Goal: Task Accomplishment & Management: Use online tool/utility

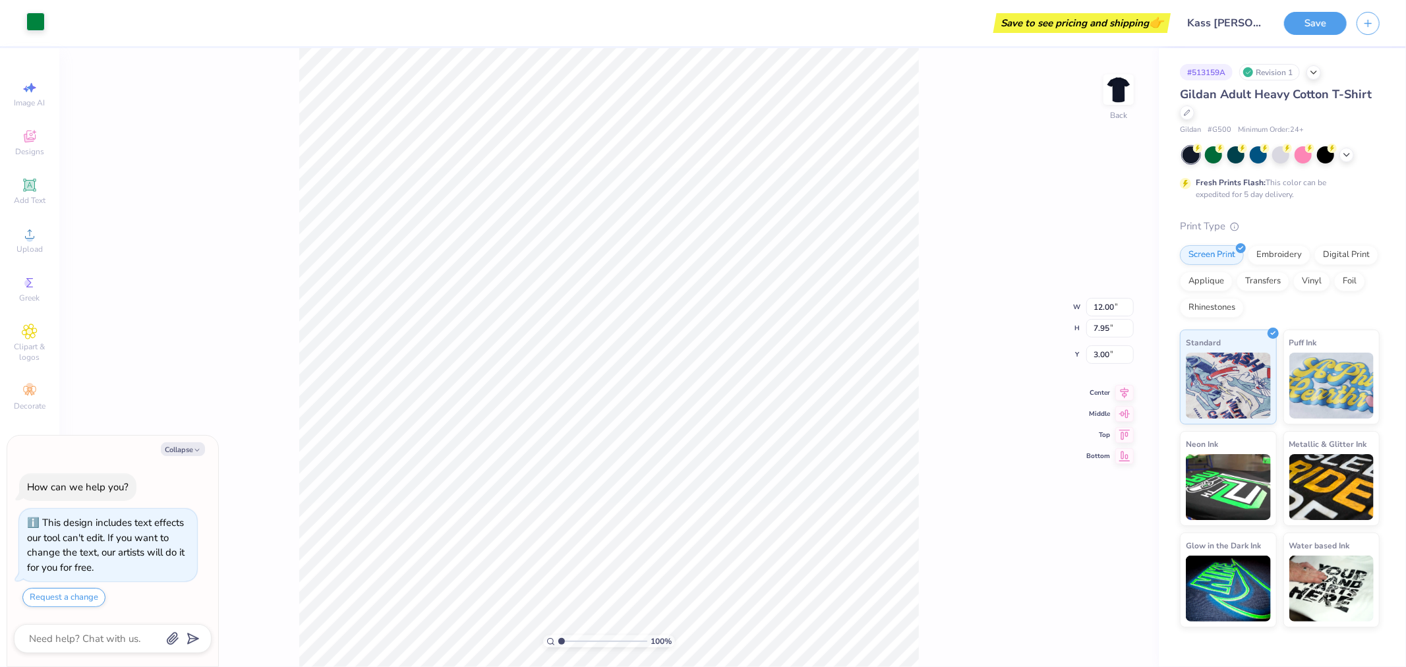
click at [28, 29] on div at bounding box center [35, 22] width 18 height 18
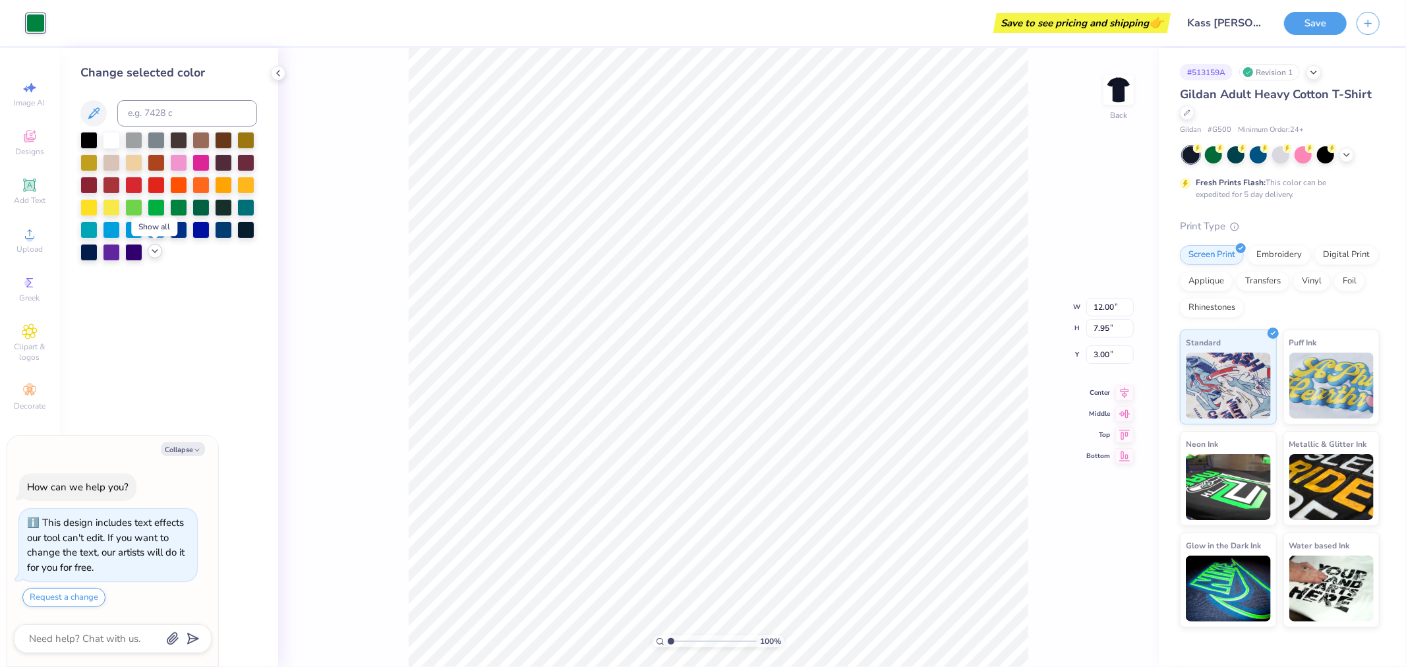
click at [156, 254] on icon at bounding box center [155, 251] width 11 height 11
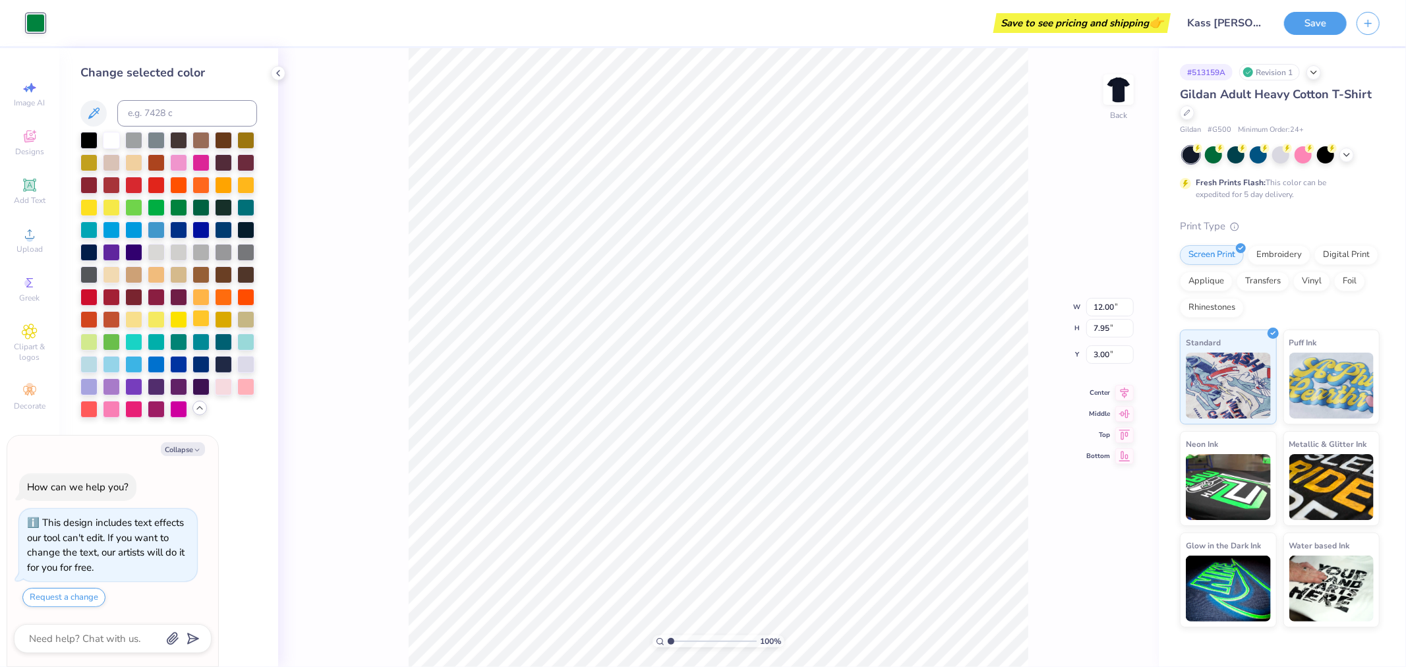
click at [194, 324] on div at bounding box center [200, 318] width 17 height 17
click at [160, 272] on div at bounding box center [156, 273] width 17 height 17
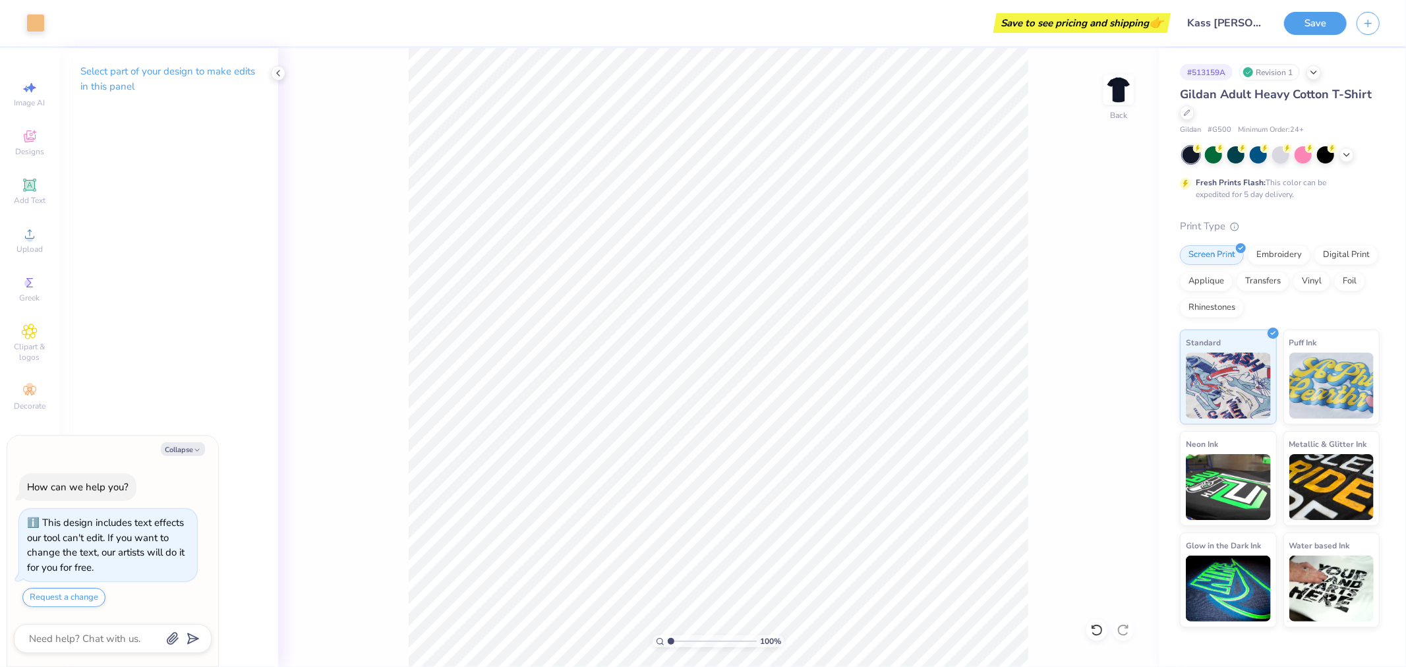
type textarea "x"
type input "1.94838386168054"
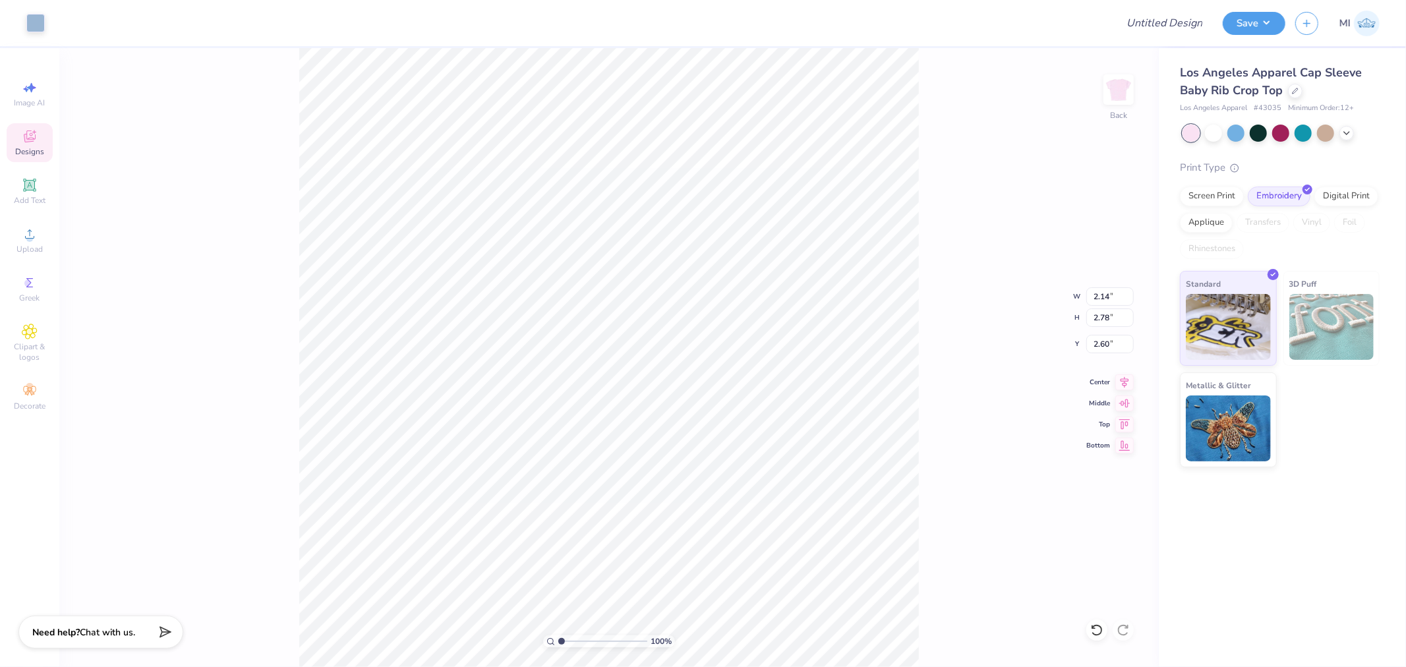
type input "2.14"
type input "2.78"
type input "4.54"
type input "6.97"
type input "4.82"
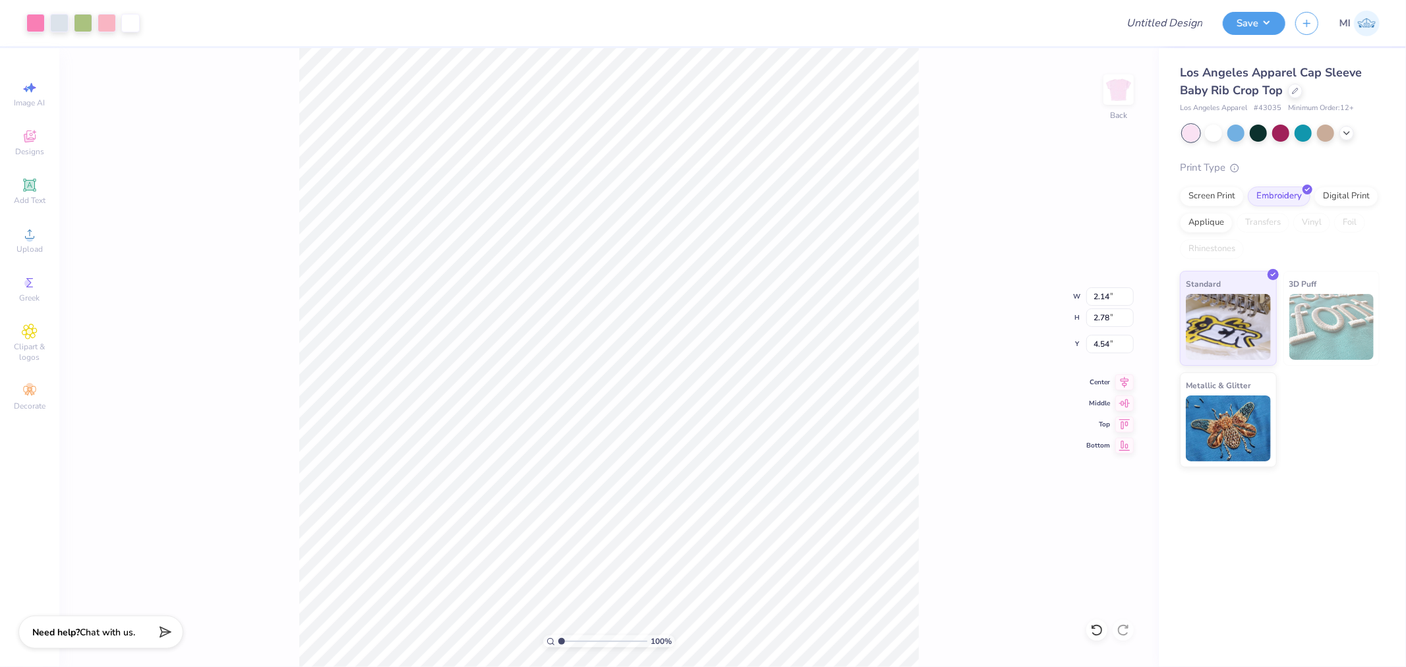
type input "2.51"
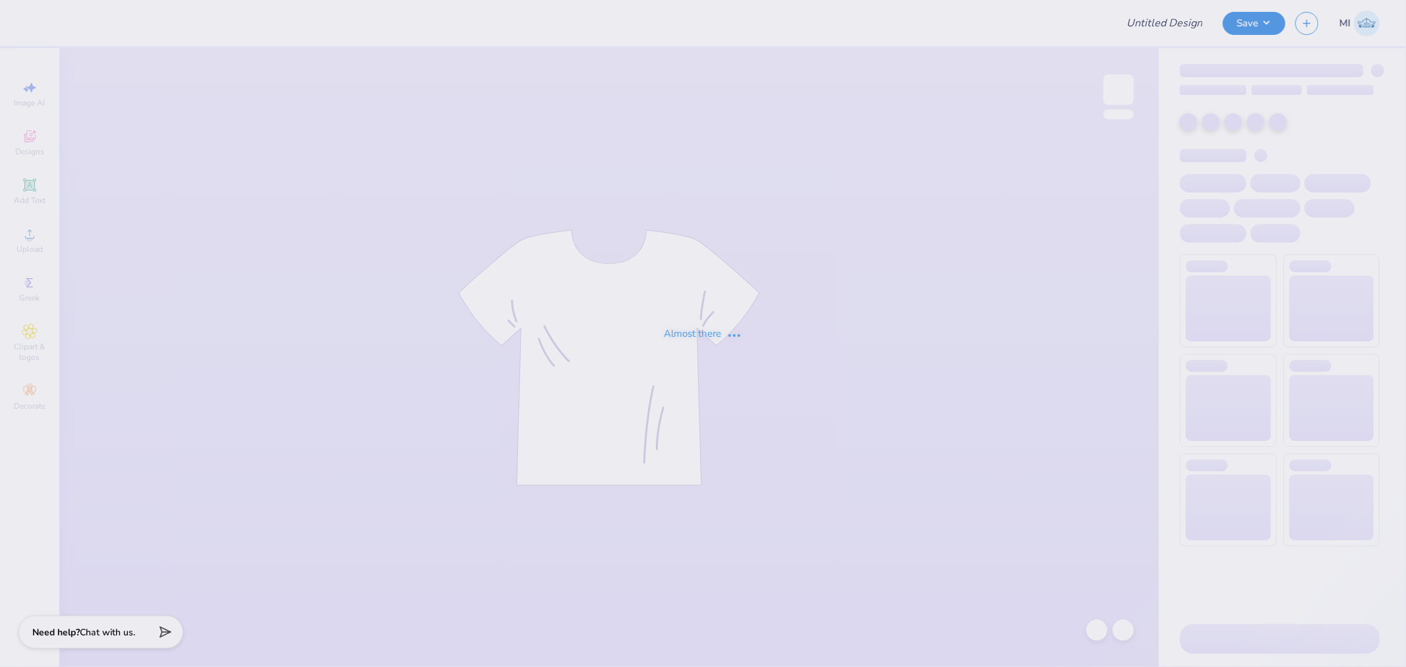
type input "bruinette sample"
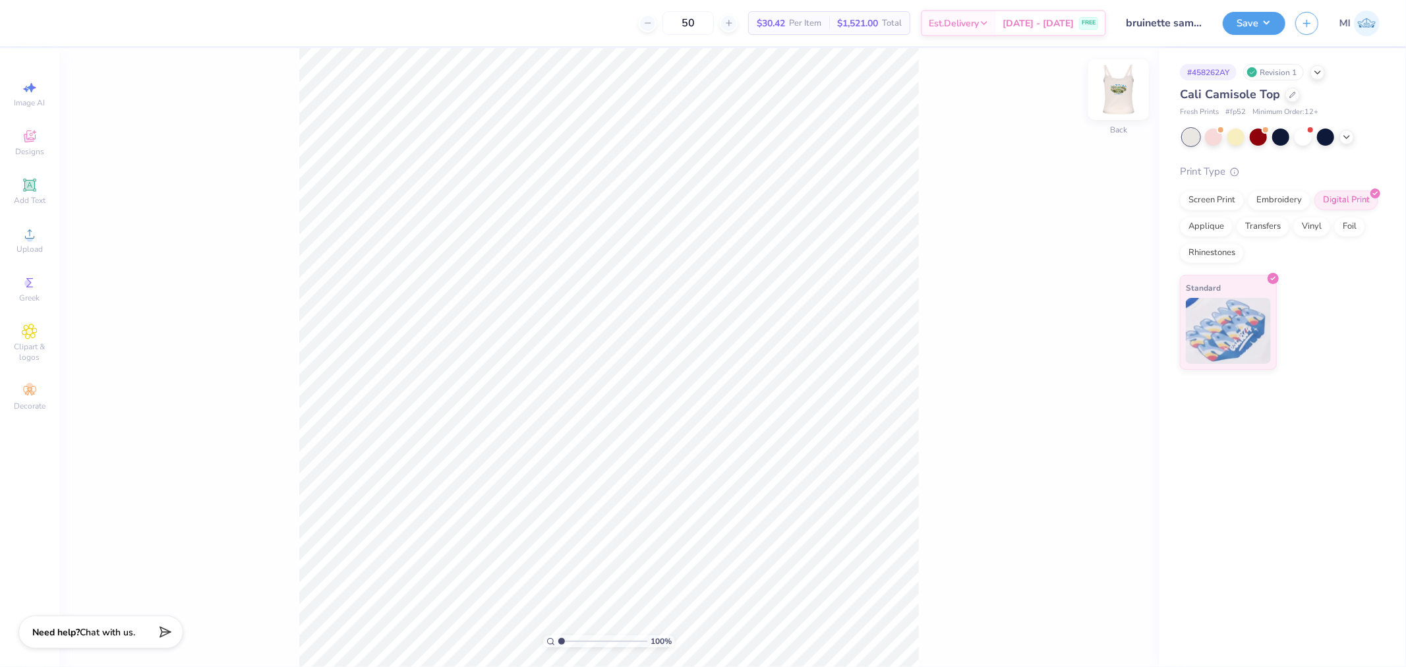
click at [1121, 82] on img at bounding box center [1118, 89] width 53 height 53
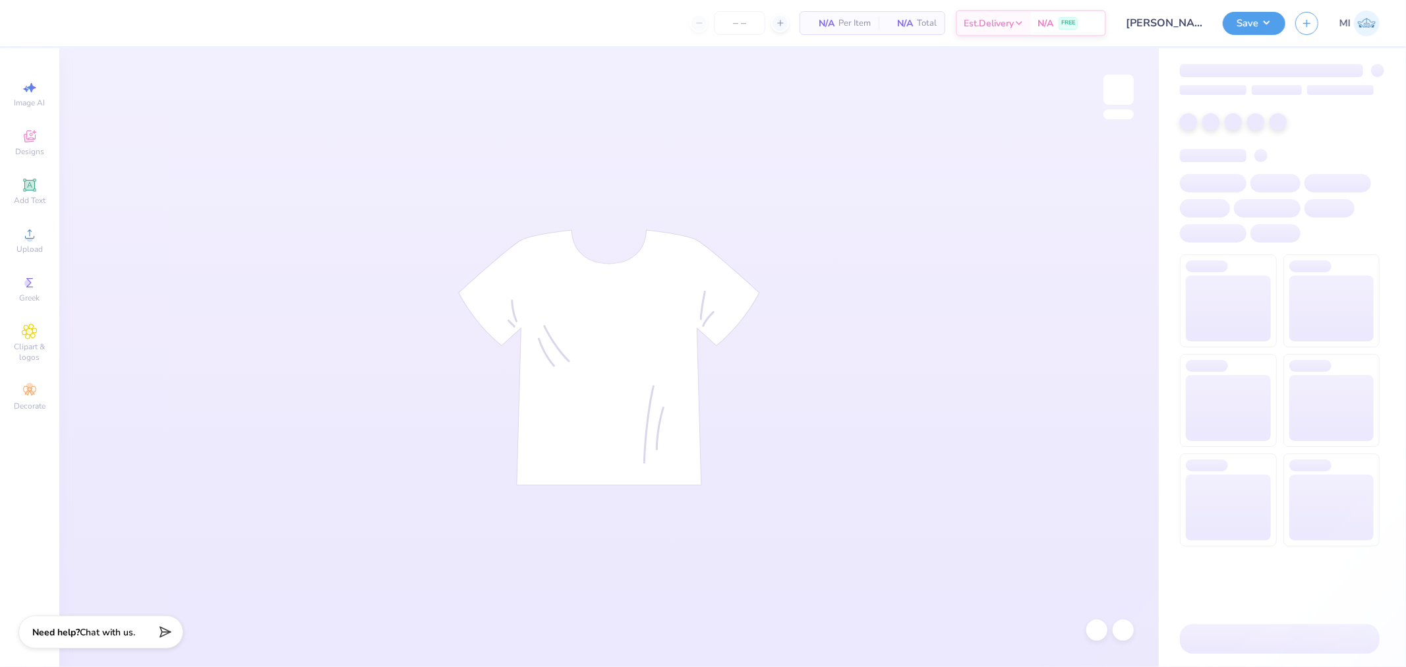
type input "24"
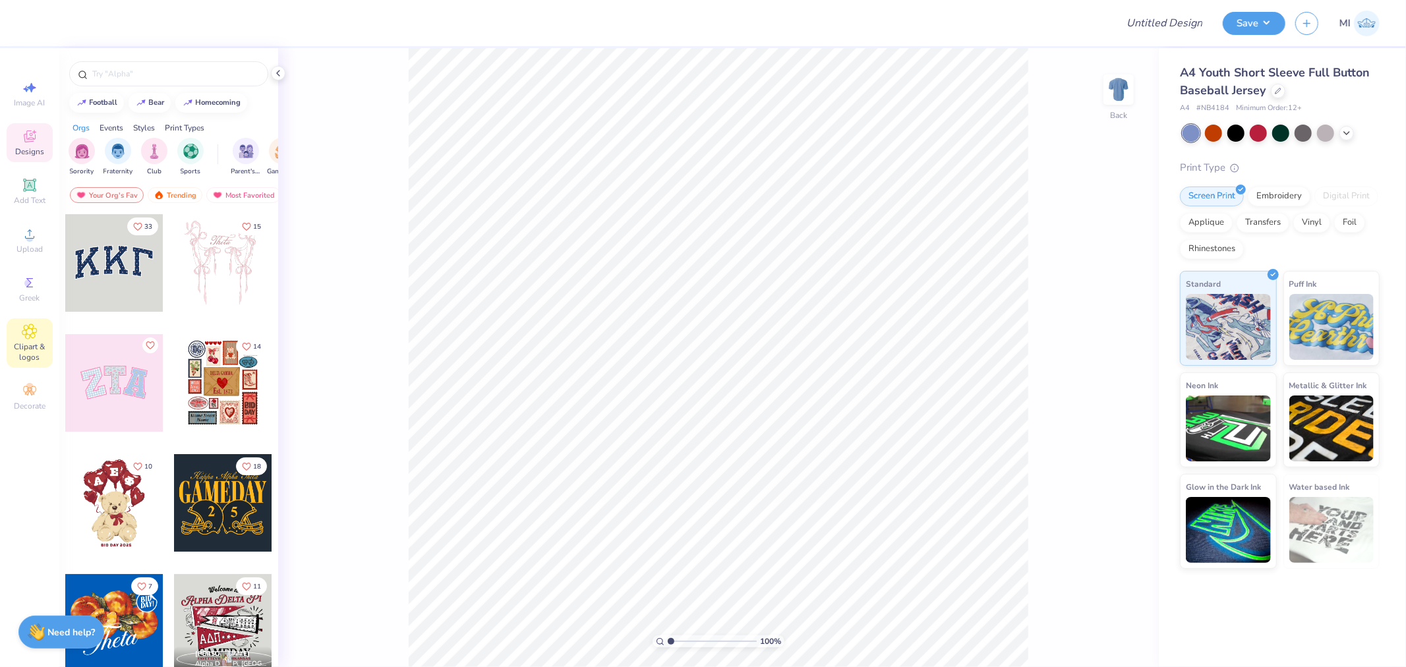
click at [30, 327] on icon at bounding box center [29, 332] width 15 height 16
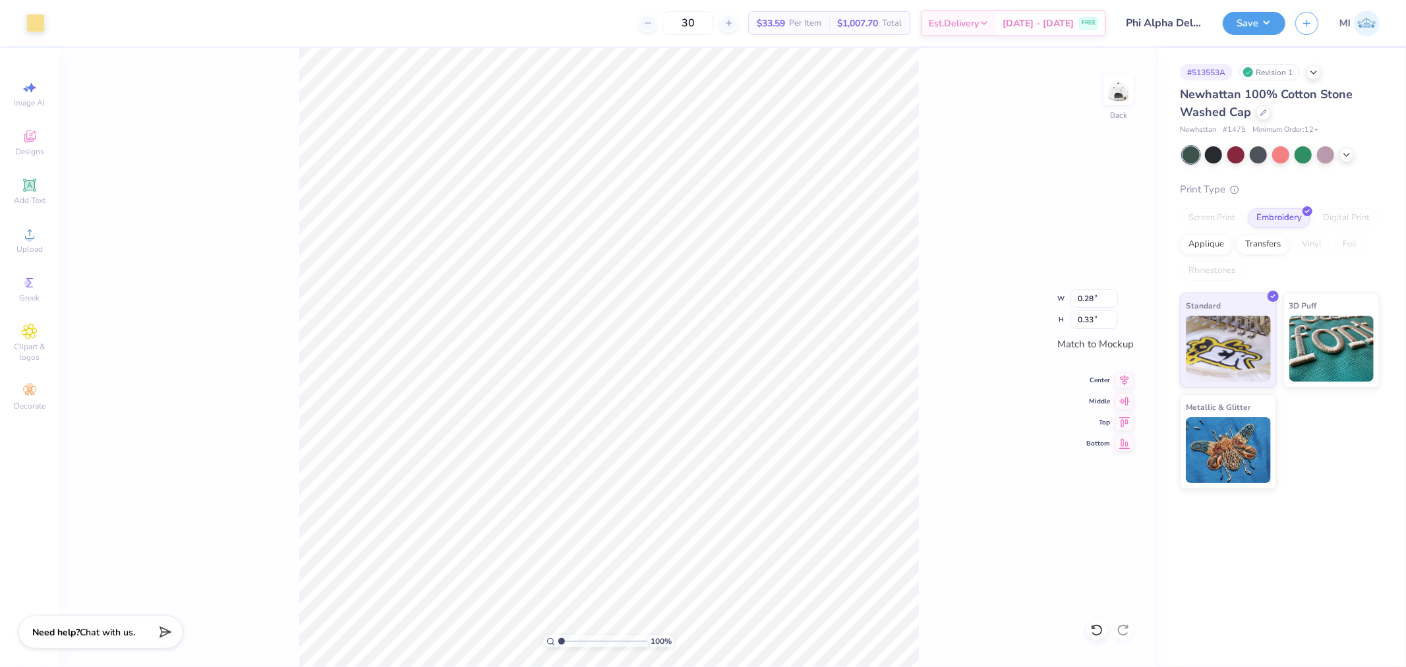
type input "0.28"
type input "0.33"
